Goal: Task Accomplishment & Management: Manage account settings

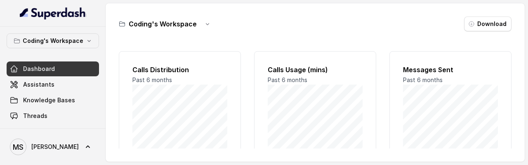
click at [59, 149] on span at bounding box center [53, 146] width 92 height 23
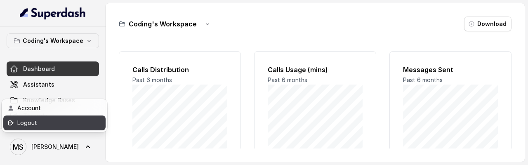
click at [58, 125] on div "Logout" at bounding box center [52, 123] width 70 height 10
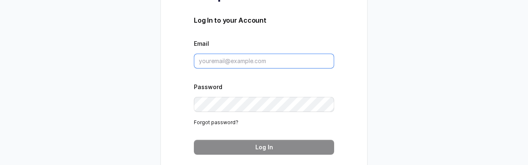
click at [232, 56] on input "Email" at bounding box center [264, 61] width 140 height 15
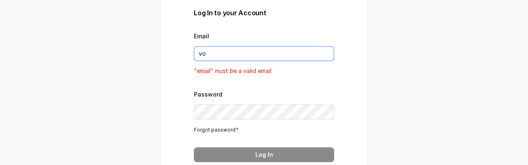
type input "v"
type input "[EMAIL_ADDRESS][DOMAIN_NAME]"
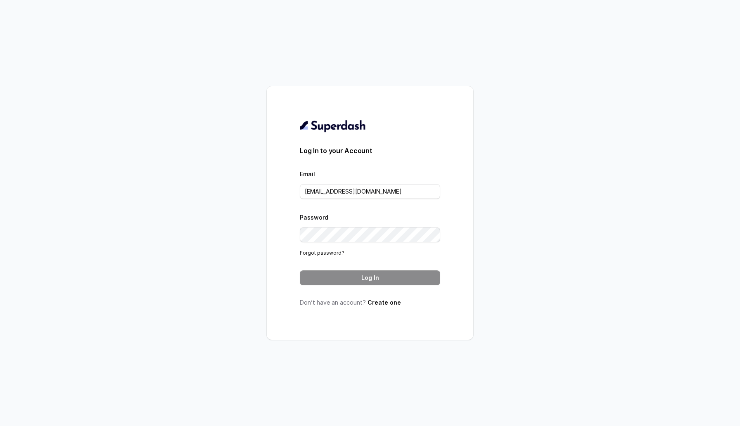
click at [391, 224] on div "Password Forgot password?" at bounding box center [370, 234] width 140 height 45
click at [315, 270] on button "Log In" at bounding box center [370, 277] width 140 height 15
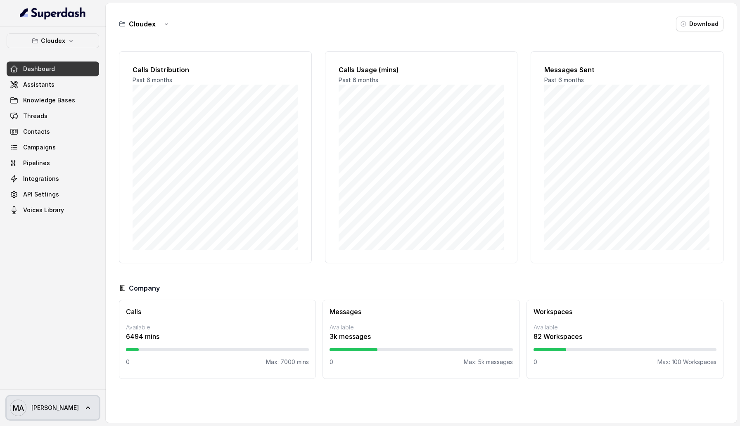
click at [67, 405] on span "[PERSON_NAME]" at bounding box center [54, 408] width 47 height 8
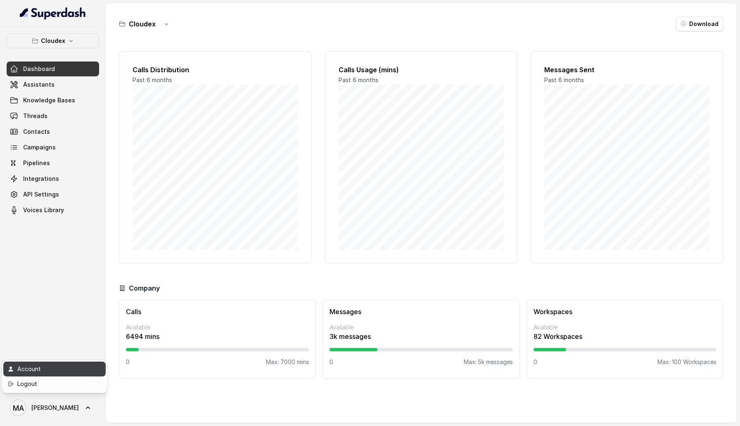
click at [69, 368] on div "Account" at bounding box center [52, 369] width 70 height 10
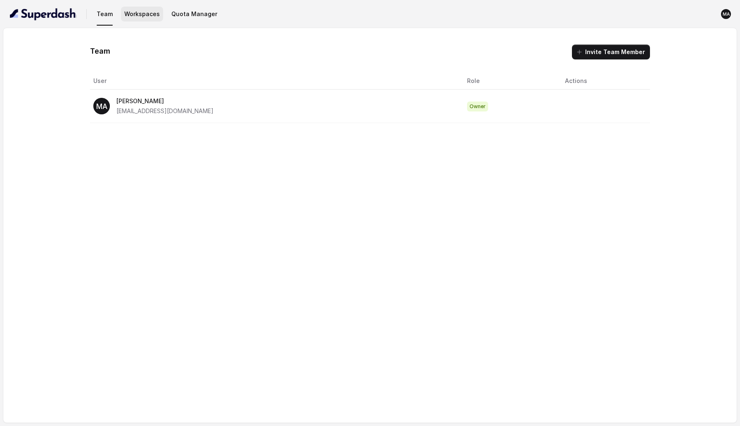
click at [140, 17] on button "Workspaces" at bounding box center [142, 14] width 42 height 15
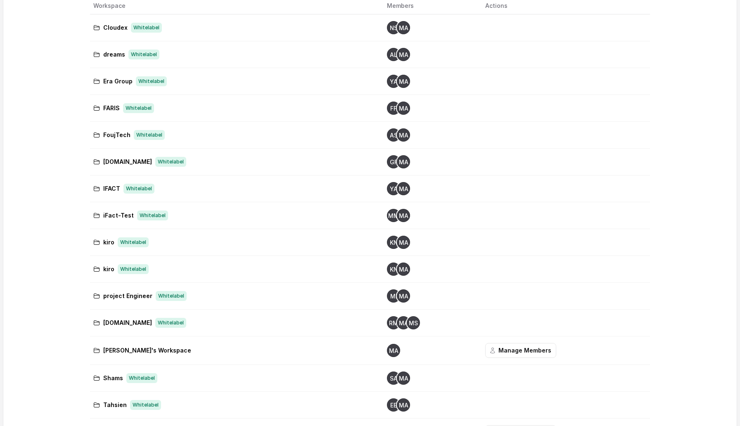
scroll to position [168, 0]
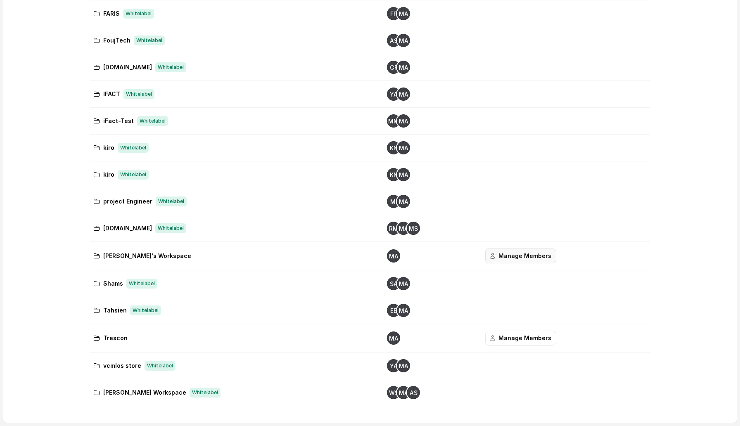
click at [526, 256] on button "Manage Members" at bounding box center [520, 256] width 71 height 15
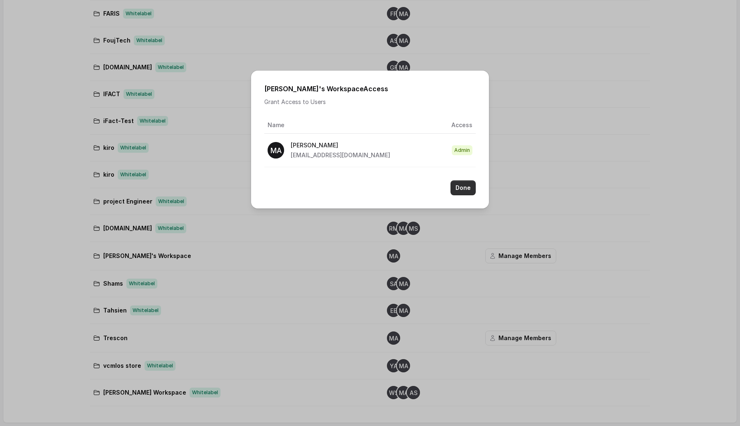
click at [475, 188] on button "Done" at bounding box center [462, 187] width 25 height 15
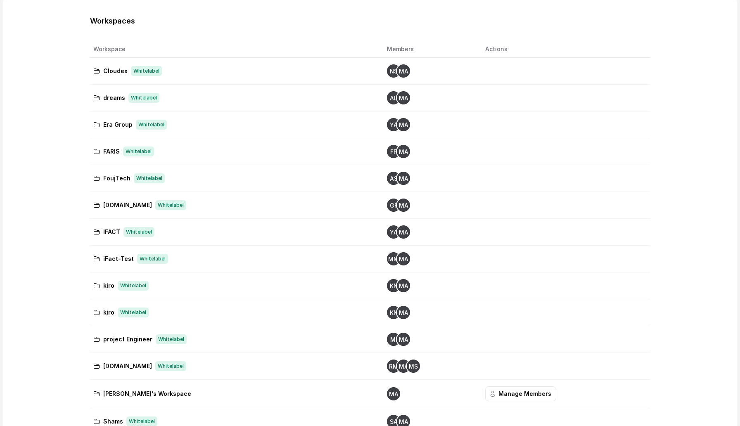
scroll to position [0, 0]
